Goal: Communication & Community: Ask a question

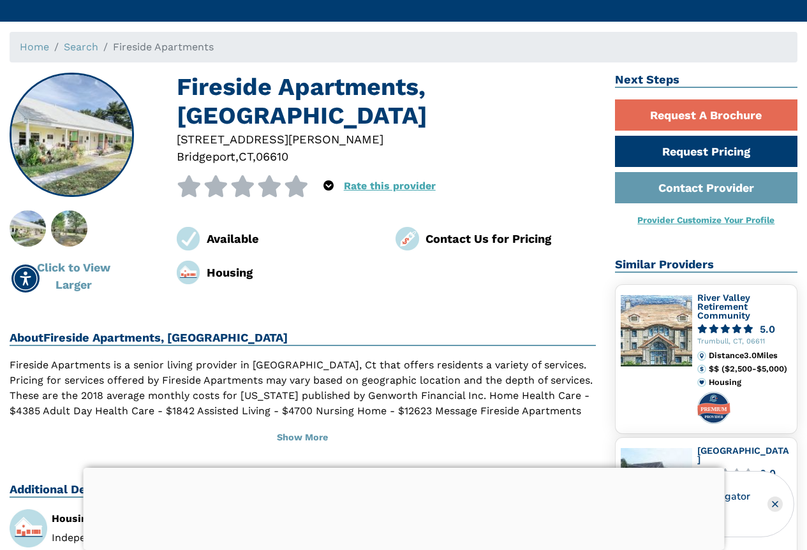
scroll to position [64, 0]
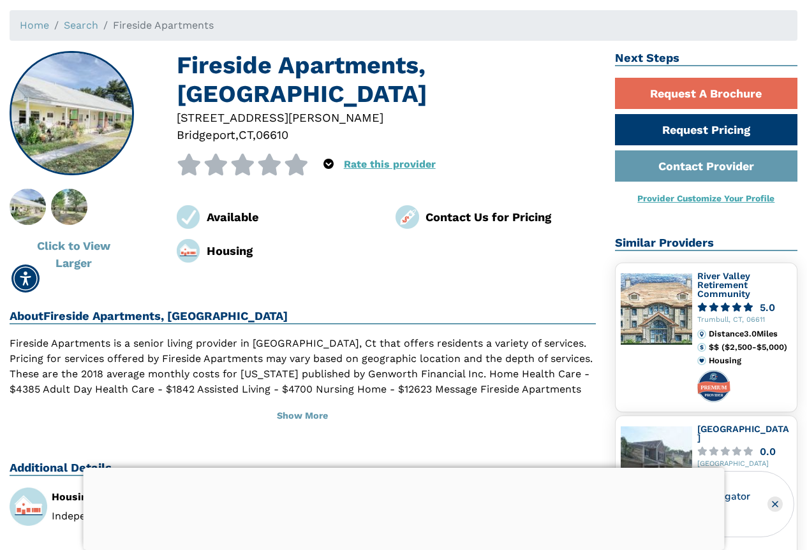
click at [404, 468] on div at bounding box center [403, 468] width 641 height 0
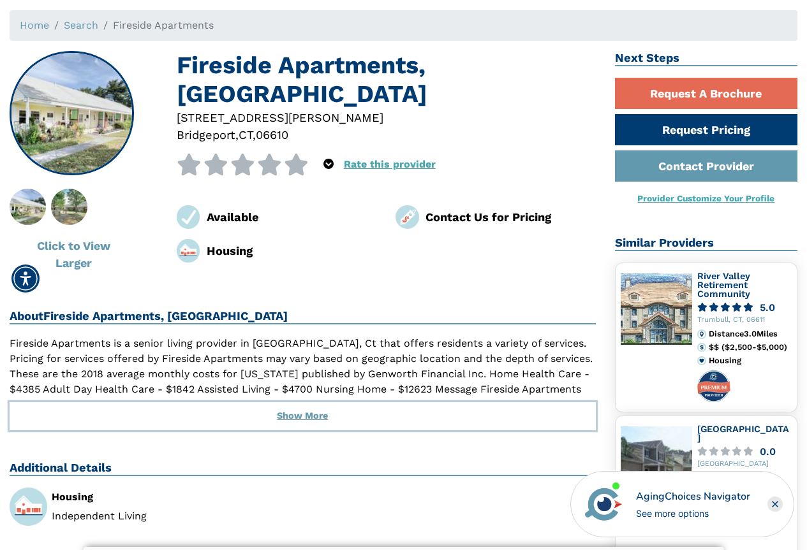
click at [311, 414] on button "Show More" at bounding box center [303, 416] width 586 height 28
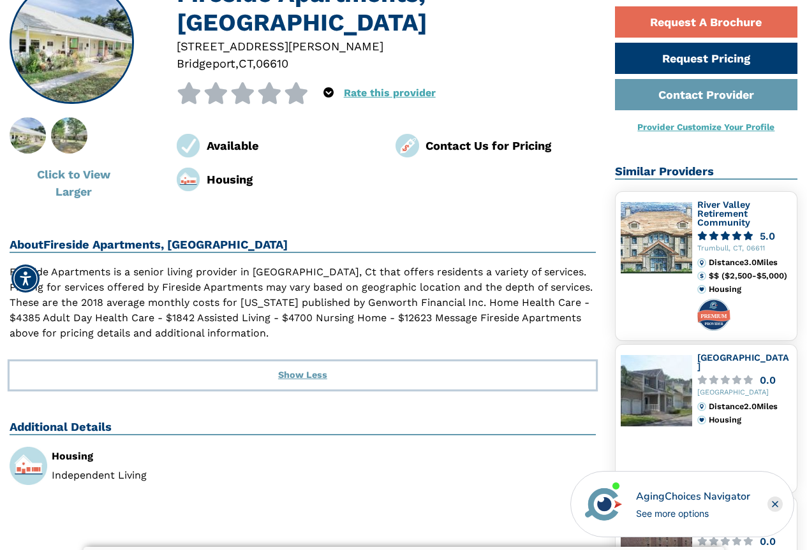
scroll to position [191, 0]
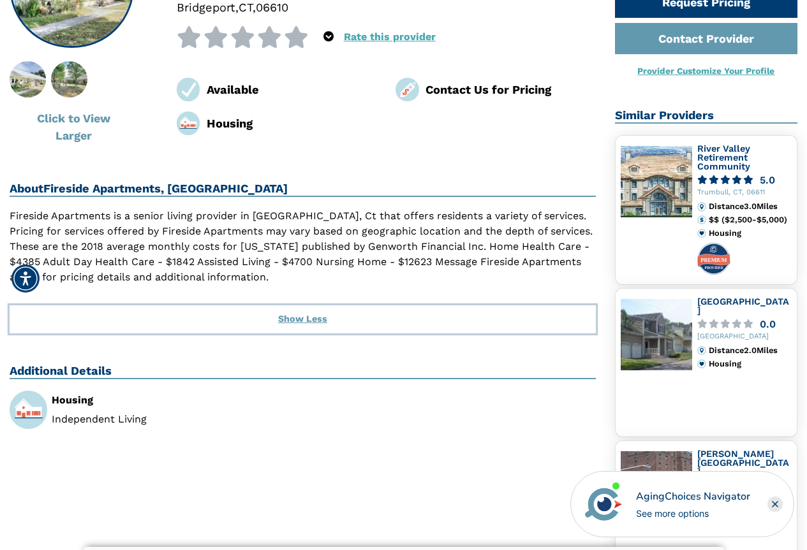
click at [303, 322] on button "Show Less" at bounding box center [303, 319] width 586 height 28
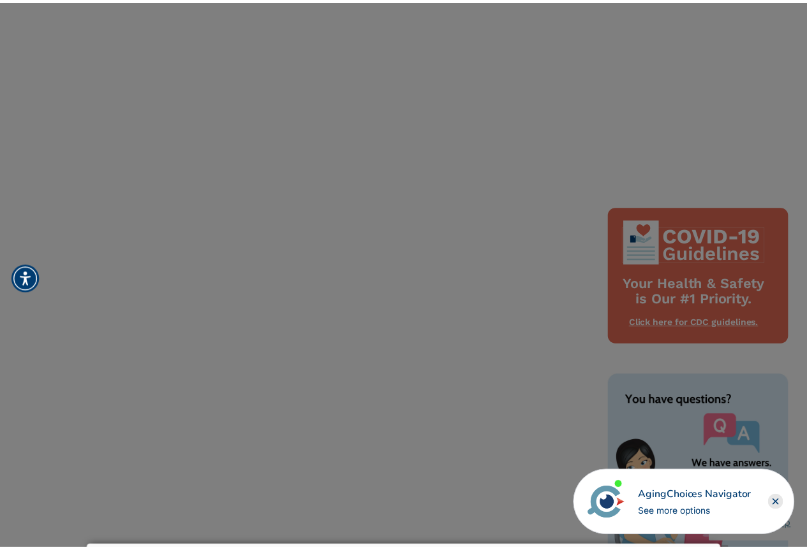
scroll to position [1020, 0]
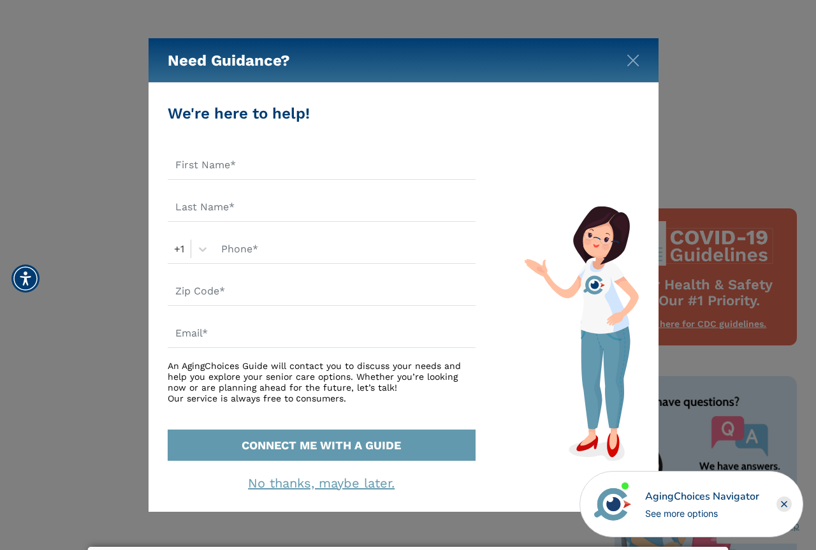
click at [359, 488] on link "No thanks, maybe later." at bounding box center [321, 483] width 147 height 15
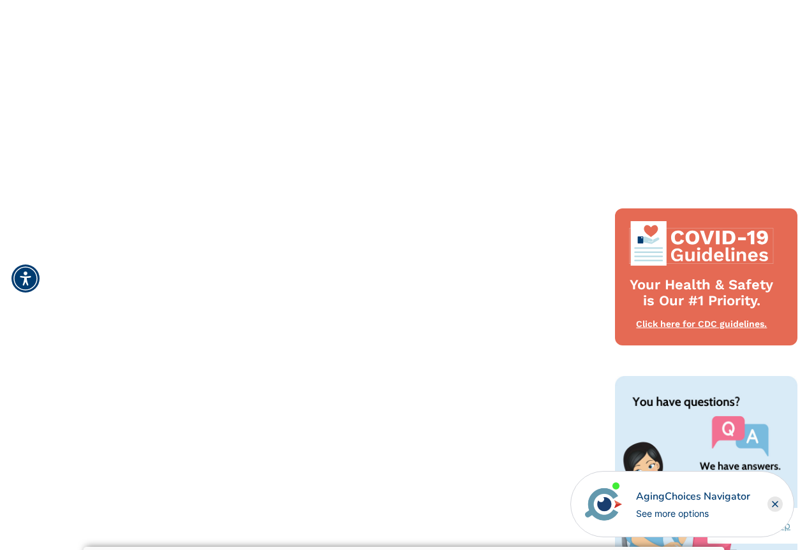
click at [774, 507] on rect "Close" at bounding box center [774, 504] width 15 height 15
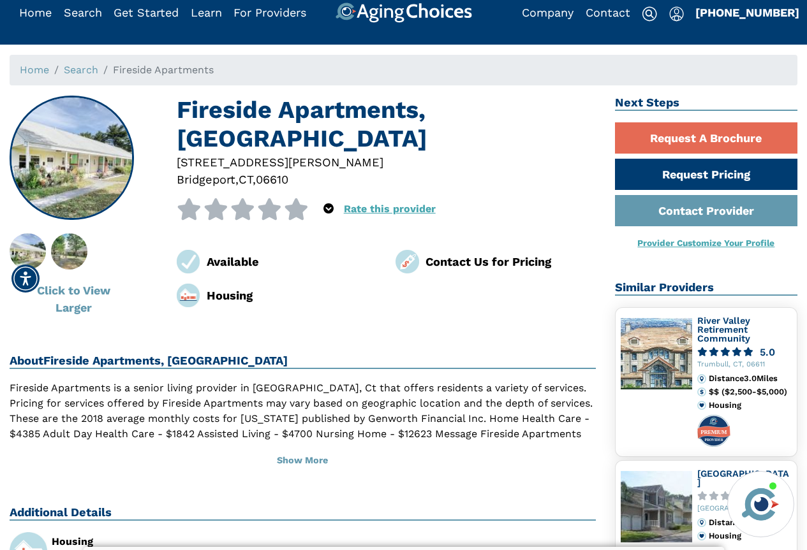
scroll to position [0, 0]
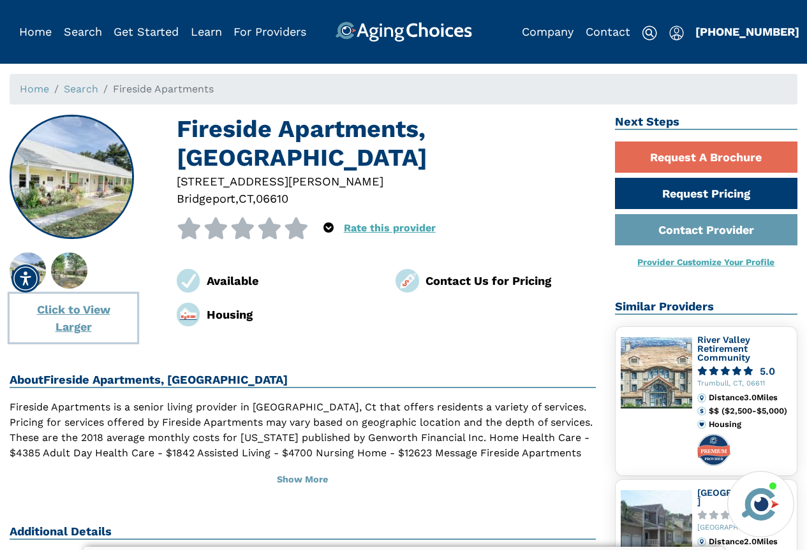
click at [79, 313] on button "Click to View Larger" at bounding box center [74, 318] width 128 height 48
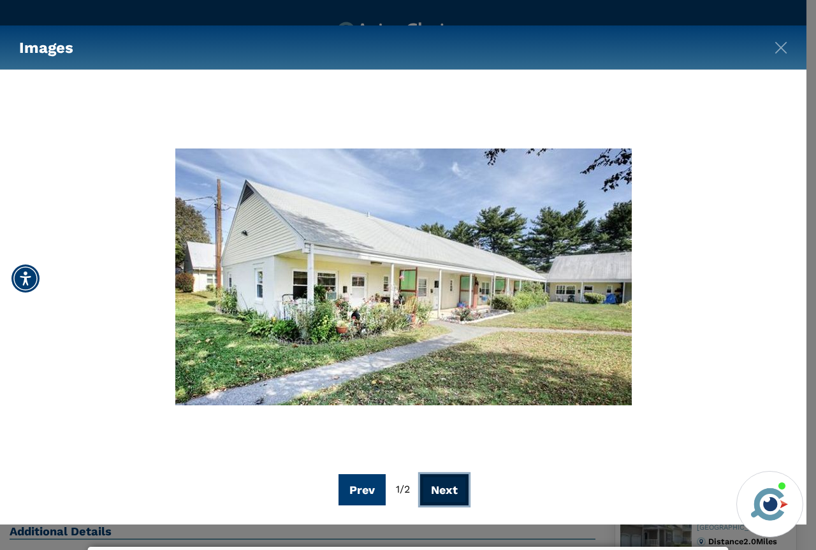
click at [448, 487] on button "Next" at bounding box center [444, 490] width 48 height 31
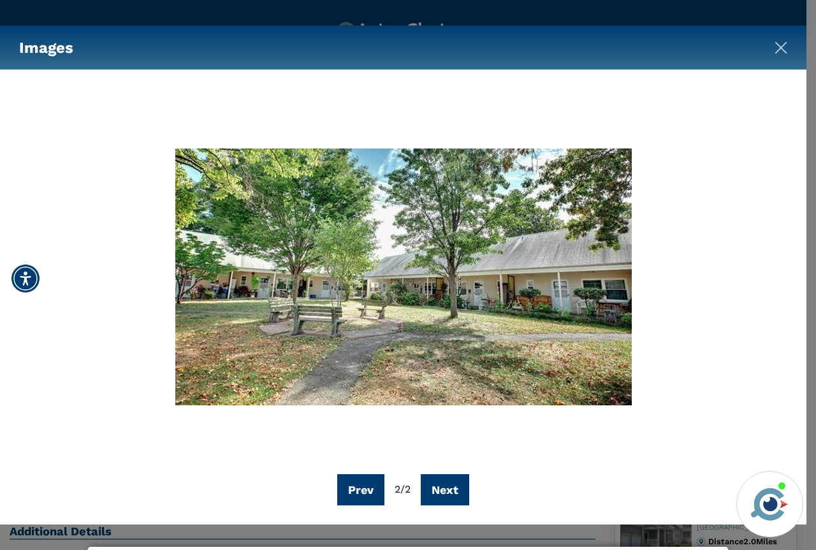
click at [782, 45] on img "Close" at bounding box center [781, 47] width 13 height 13
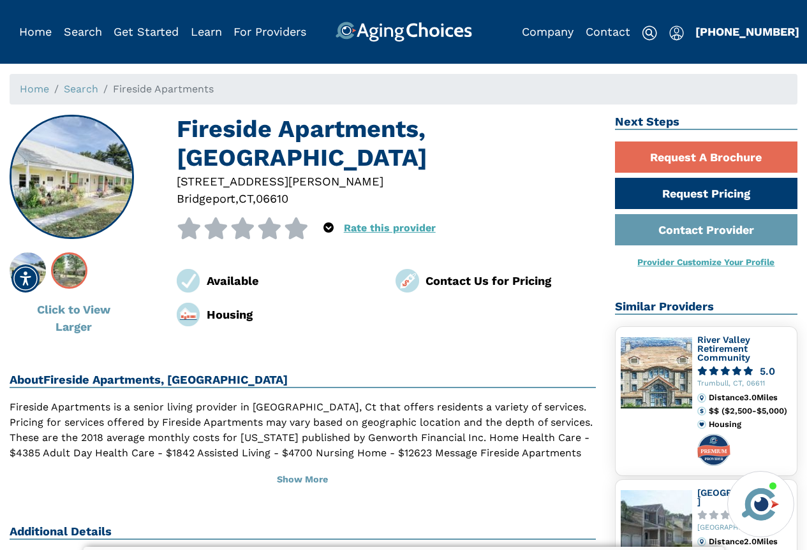
click at [73, 276] on img at bounding box center [69, 271] width 64 height 36
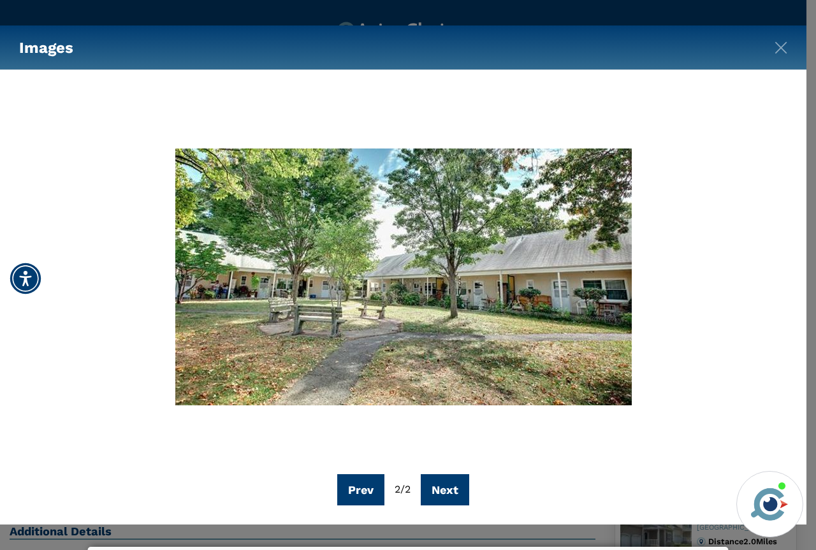
click at [21, 280] on img "Accessibility Menu" at bounding box center [25, 278] width 31 height 31
click at [779, 47] on img "Close" at bounding box center [781, 47] width 13 height 13
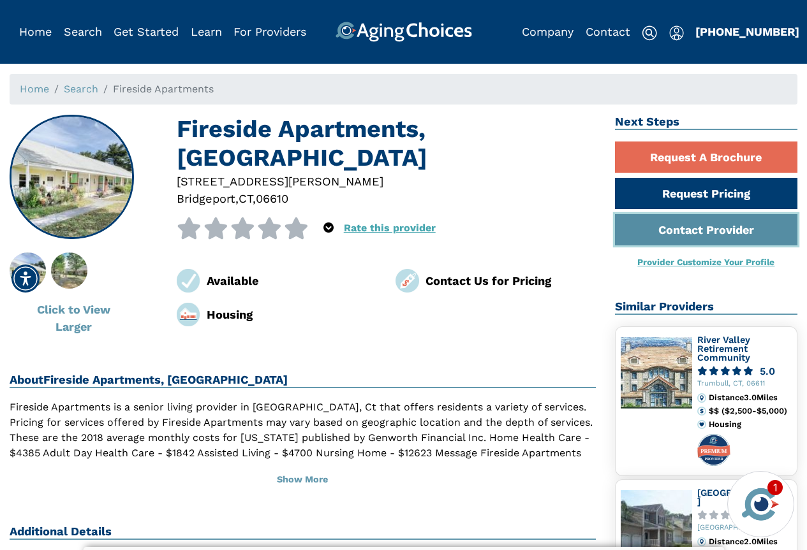
click at [700, 230] on link "Contact Provider" at bounding box center [706, 229] width 182 height 31
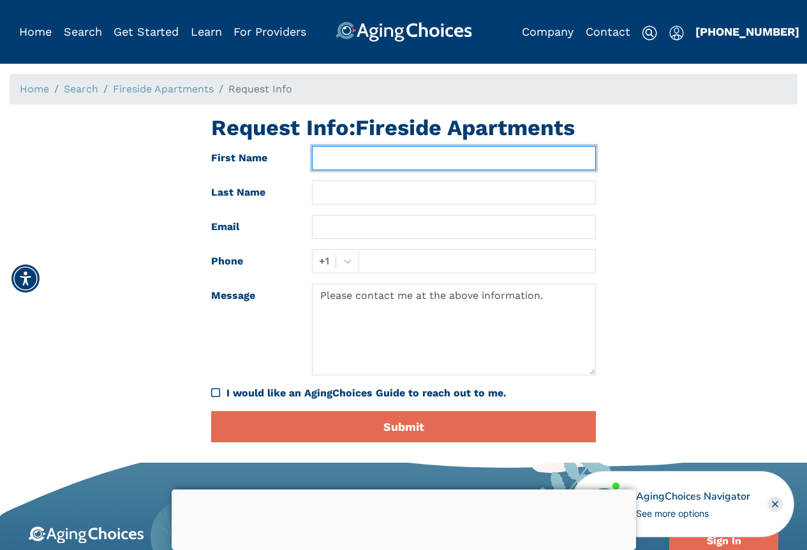
click at [354, 160] on input "text" at bounding box center [453, 158] width 283 height 24
type input "Robert"
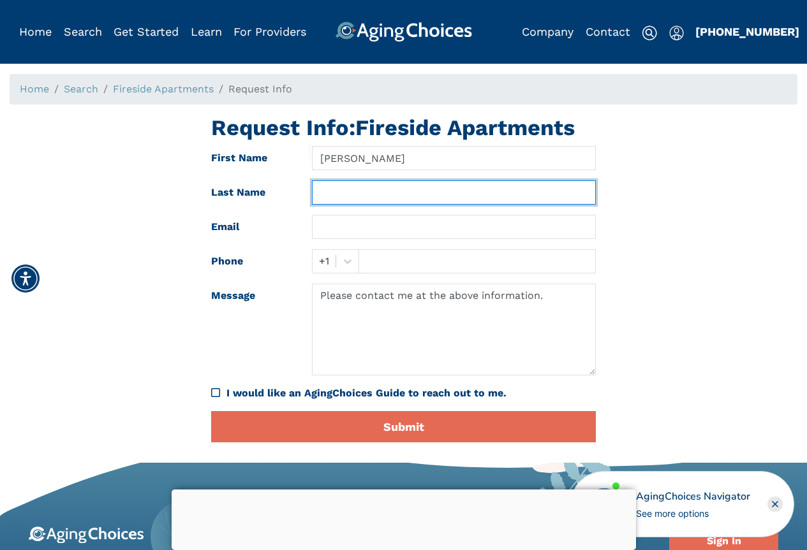
type input "Thompson"
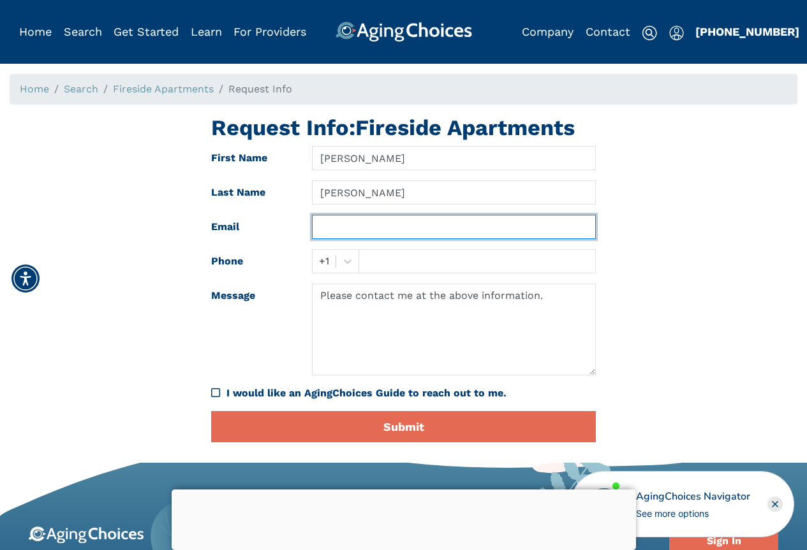
click at [345, 231] on input "text" at bounding box center [453, 227] width 283 height 24
type input "trobert400@hotmail.com"
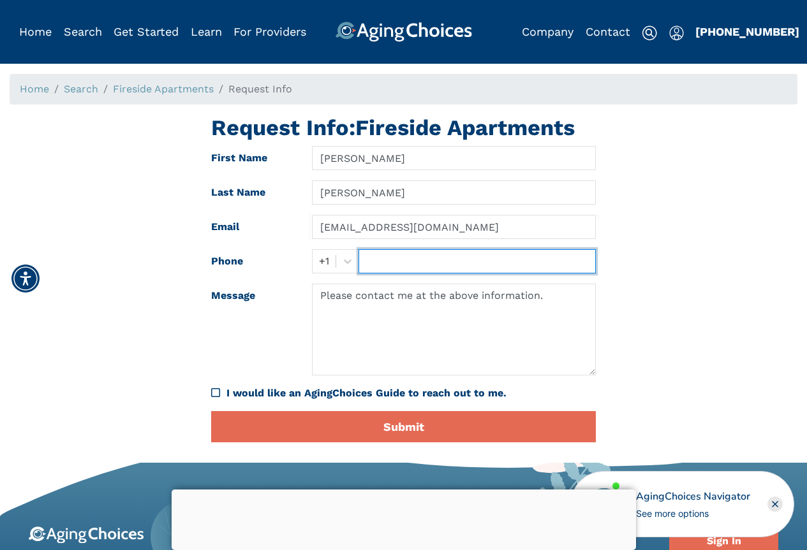
click at [374, 263] on input "text" at bounding box center [476, 261] width 237 height 24
type input "203-243-6356"
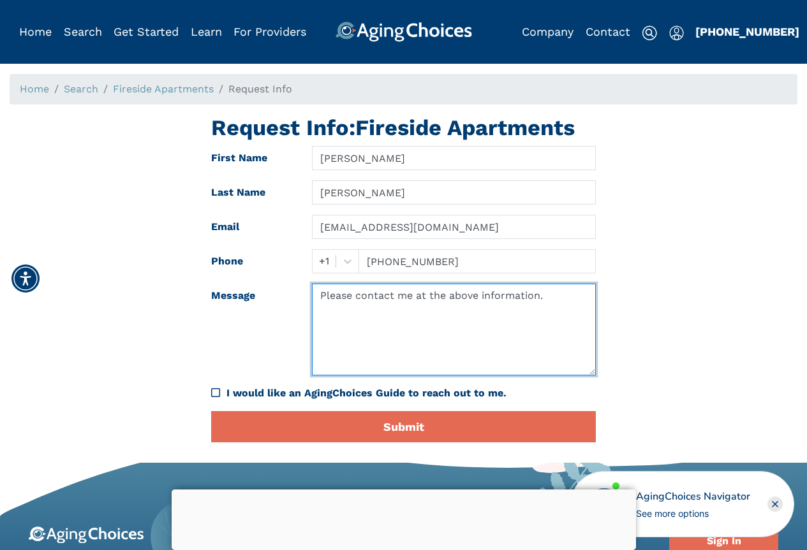
click at [329, 305] on textarea "Please contact me at the above information." at bounding box center [453, 330] width 283 height 92
type textarea "Please contact me at the above information."
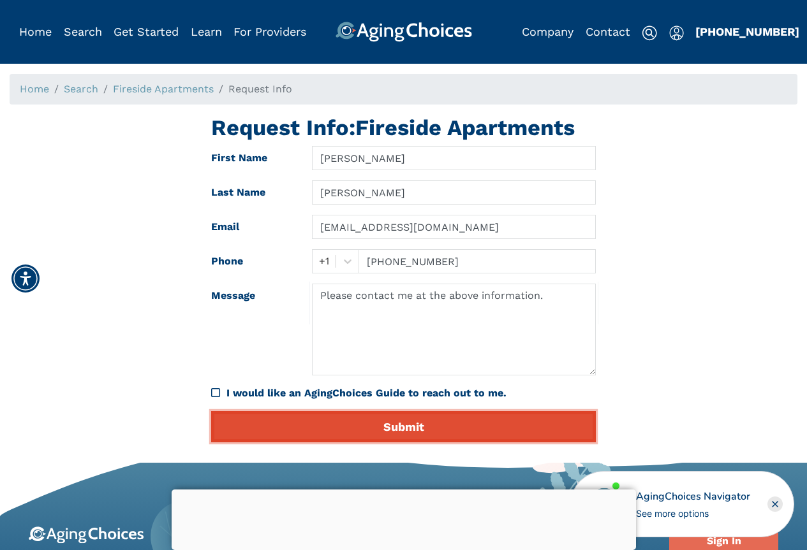
click at [402, 429] on button "Submit" at bounding box center [403, 426] width 385 height 31
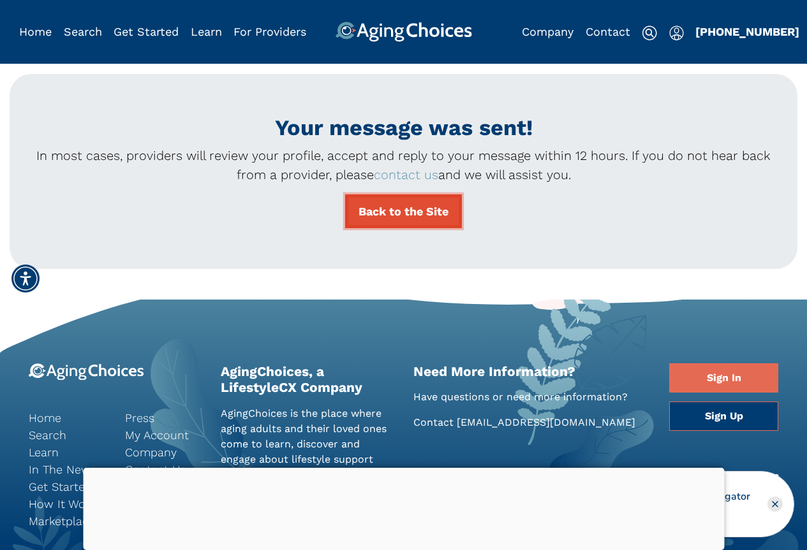
click at [418, 216] on link "Back to the Site" at bounding box center [403, 212] width 117 height 34
